Goal: Complete application form

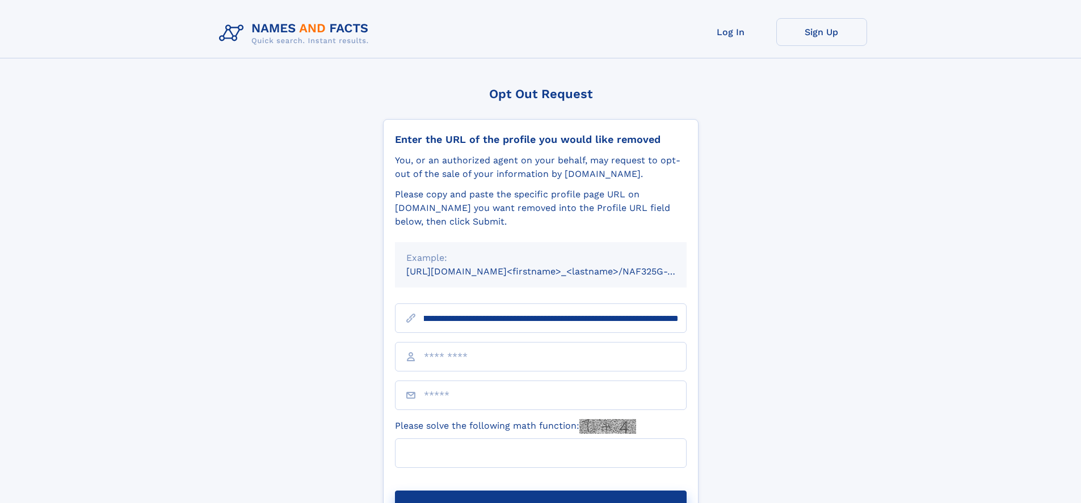
scroll to position [0, 124]
type input "**********"
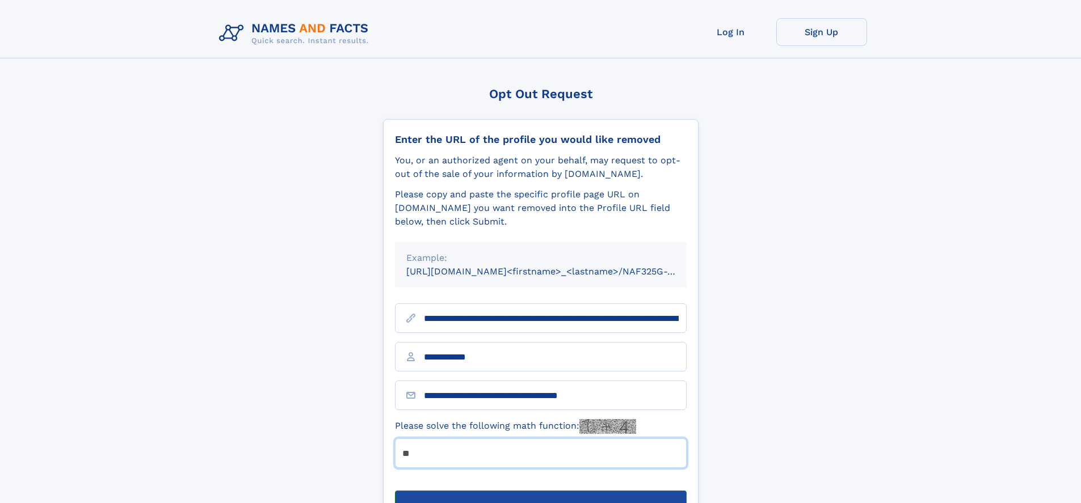
type input "**"
click at [540, 491] on button "Submit Opt Out Request" at bounding box center [541, 509] width 292 height 36
